Goal: Task Accomplishment & Management: Use online tool/utility

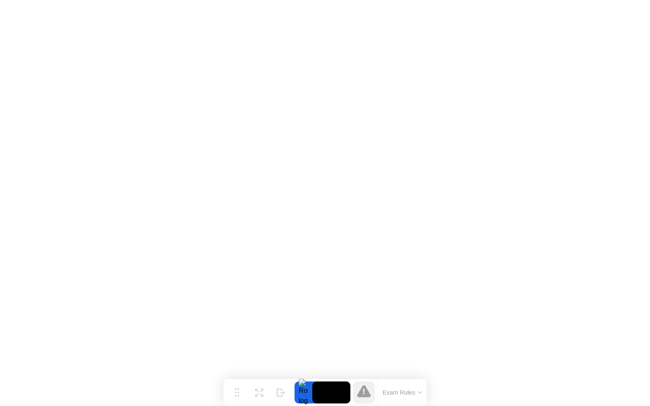
click at [403, 394] on button "Exam Rules" at bounding box center [402, 393] width 45 height 8
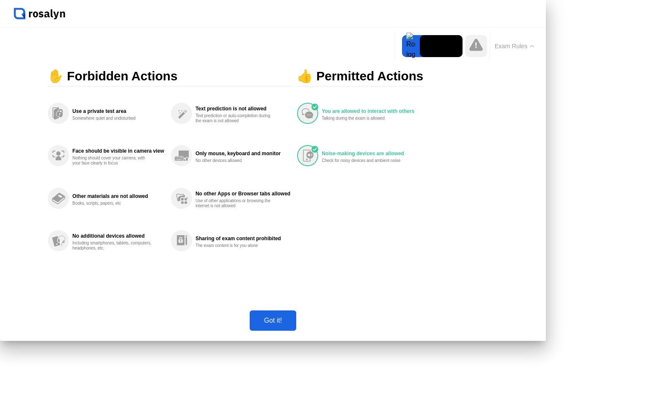
click at [296, 331] on button "Got it!" at bounding box center [272, 320] width 47 height 20
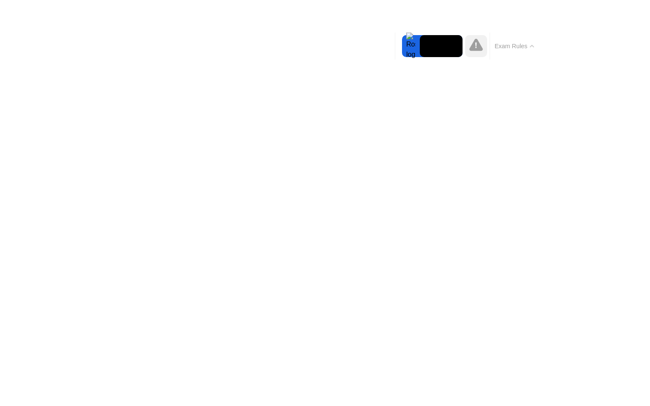
click img
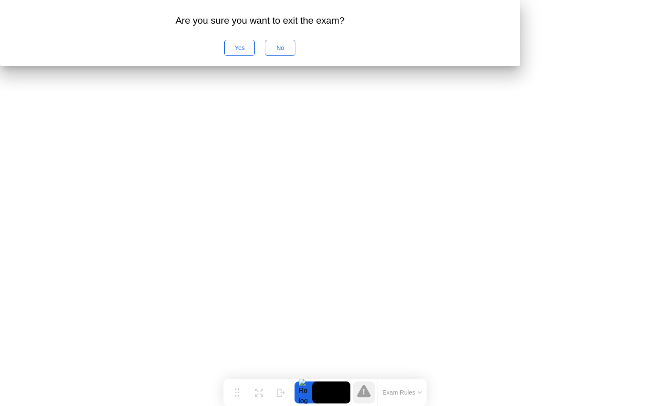
click at [292, 51] on div "No" at bounding box center [280, 47] width 25 height 7
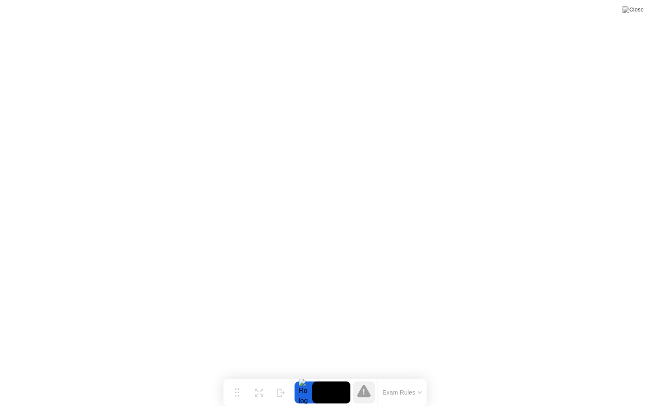
click at [364, 394] on icon at bounding box center [364, 392] width 2 height 6
click at [413, 396] on button "Exam Rules" at bounding box center [402, 393] width 45 height 8
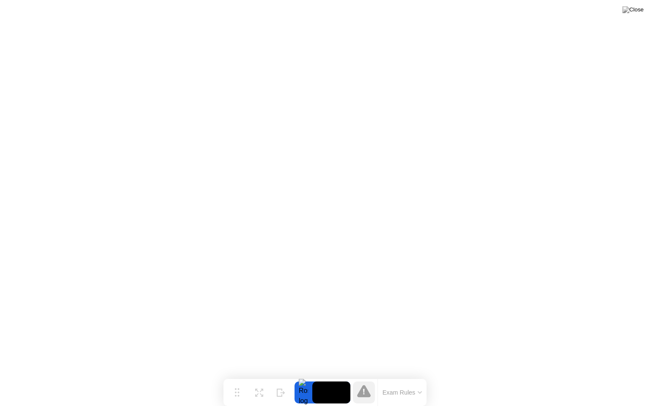
click at [366, 391] on icon at bounding box center [364, 391] width 14 height 12
click at [337, 391] on video at bounding box center [331, 392] width 38 height 22
click at [302, 392] on div at bounding box center [303, 392] width 18 height 22
click at [636, 12] on img at bounding box center [632, 9] width 21 height 7
